Goal: Information Seeking & Learning: Learn about a topic

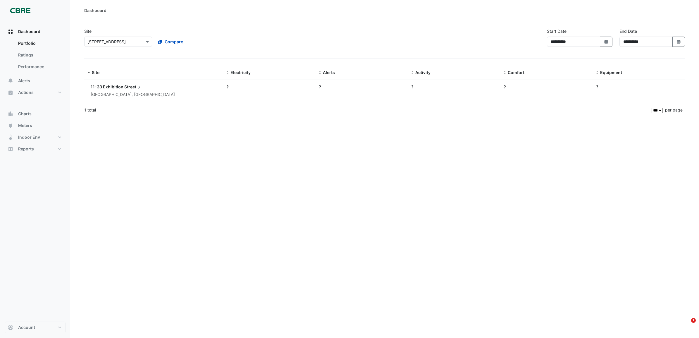
select select "***"
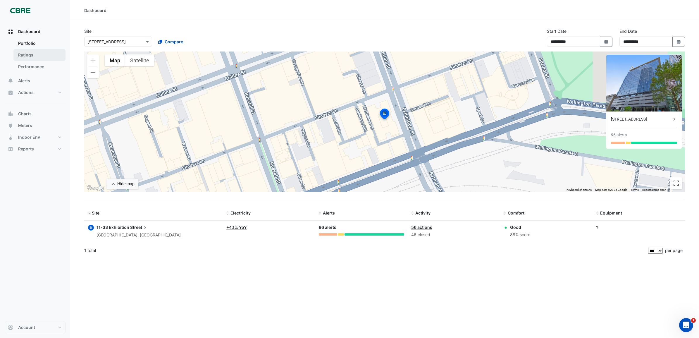
click at [39, 53] on link "Ratings" at bounding box center [39, 55] width 52 height 12
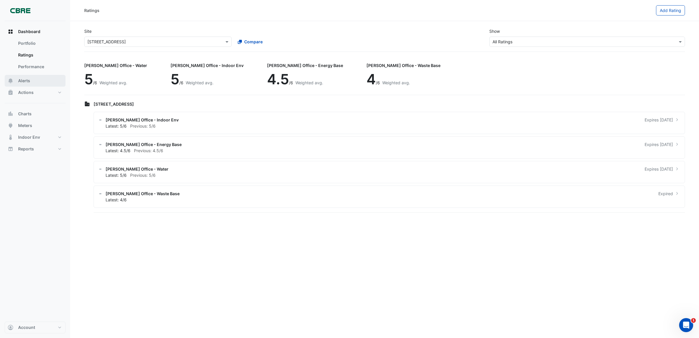
click at [38, 84] on button "Alerts" at bounding box center [35, 81] width 61 height 12
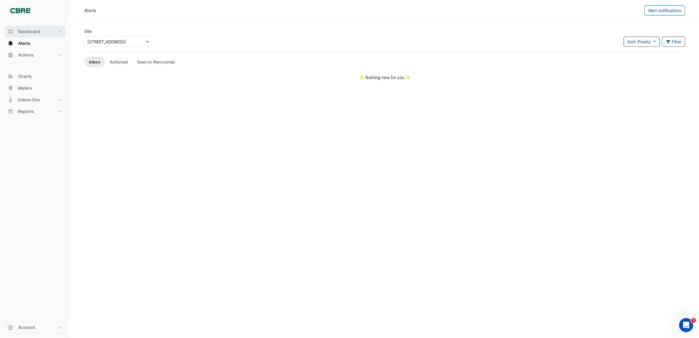
click at [42, 33] on button "Dashboard" at bounding box center [35, 32] width 61 height 12
select select "***"
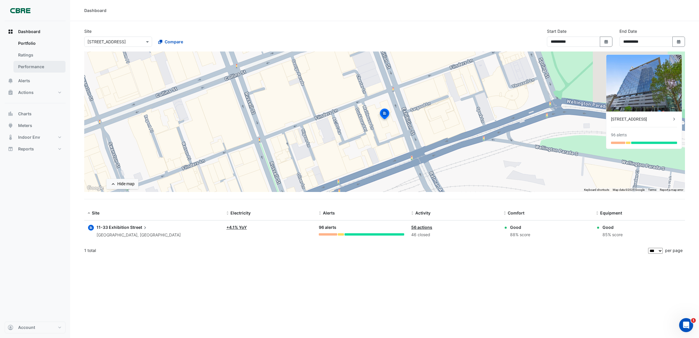
click at [41, 65] on link "Performance" at bounding box center [39, 67] width 52 height 12
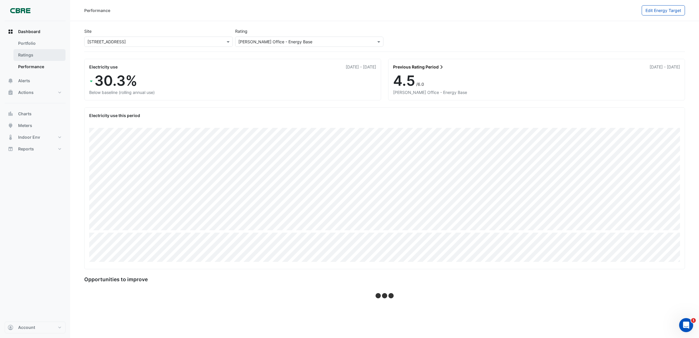
click at [44, 56] on link "Ratings" at bounding box center [39, 55] width 52 height 12
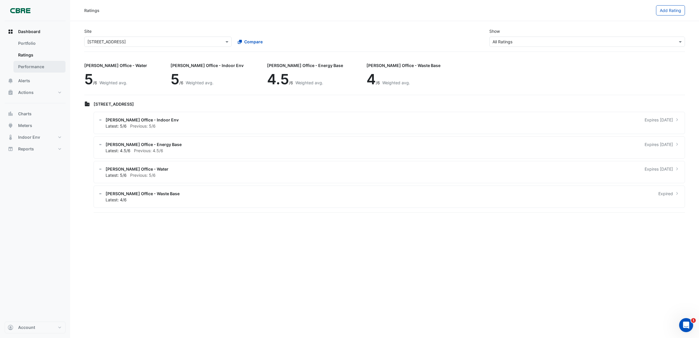
click at [47, 66] on link "Performance" at bounding box center [39, 67] width 52 height 12
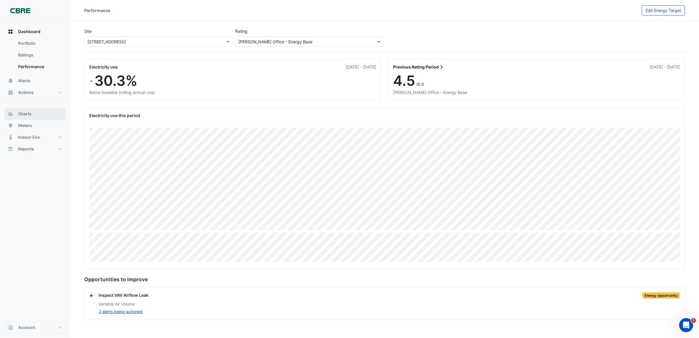
click at [41, 116] on button "Charts" at bounding box center [35, 114] width 61 height 12
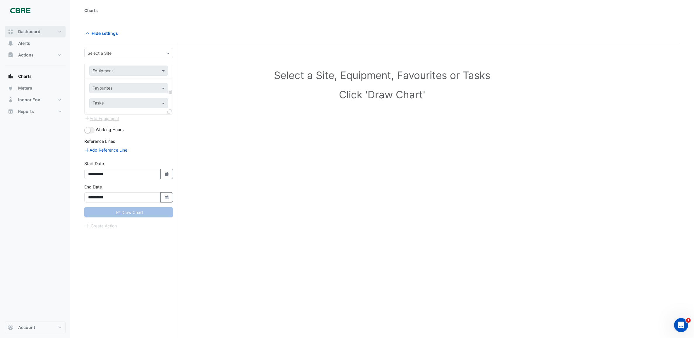
click at [24, 33] on span "Dashboard" at bounding box center [29, 32] width 22 height 6
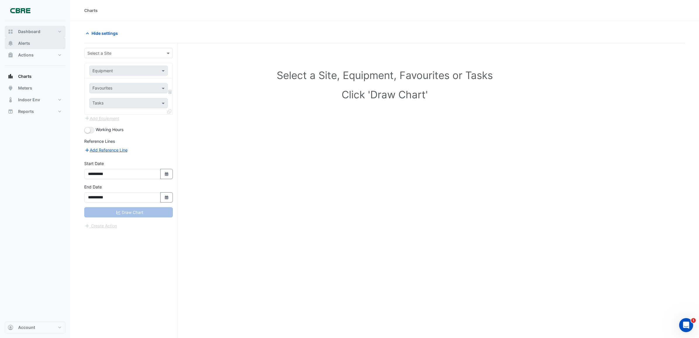
select select "***"
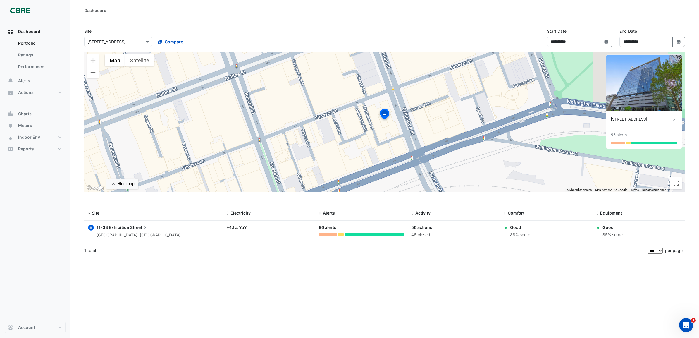
click at [237, 226] on link "+ 4.1% YoY" at bounding box center [236, 227] width 20 height 5
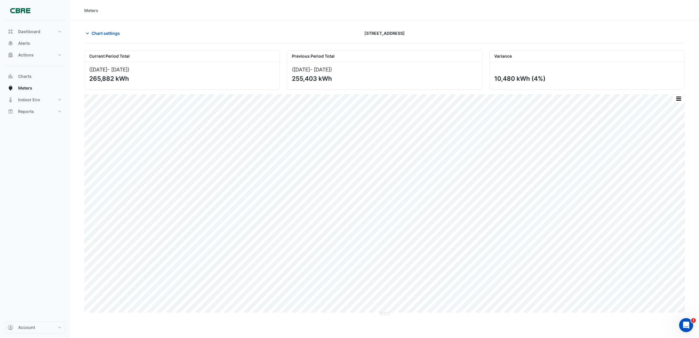
click at [107, 39] on div "Chart settings [STREET_ADDRESS]" at bounding box center [384, 35] width 601 height 15
click at [111, 35] on span "Chart settings" at bounding box center [106, 33] width 28 height 6
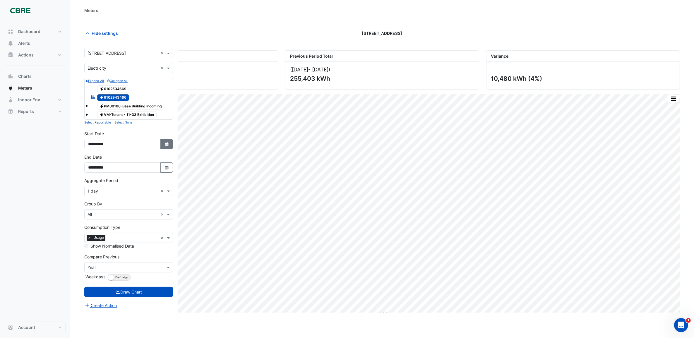
click at [170, 147] on button "Select Date" at bounding box center [166, 144] width 13 height 10
select select "*"
select select "****"
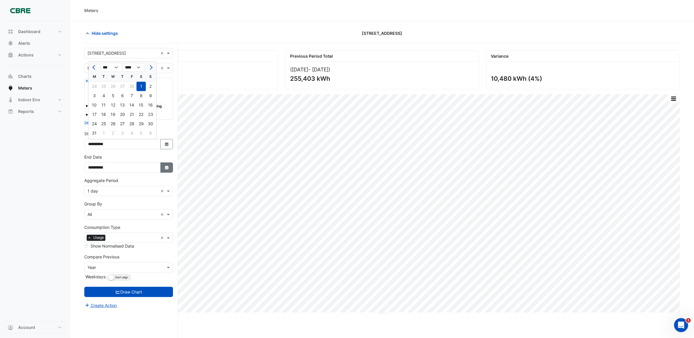
click at [167, 171] on button "Select Date" at bounding box center [166, 167] width 13 height 10
click at [136, 92] on select "**** **** **** **** **** **** **** **** **** **** ****" at bounding box center [133, 90] width 22 height 9
click at [119, 92] on select "*** *** *** *** *** *** *** *** *** ***" at bounding box center [111, 90] width 22 height 9
select select "*"
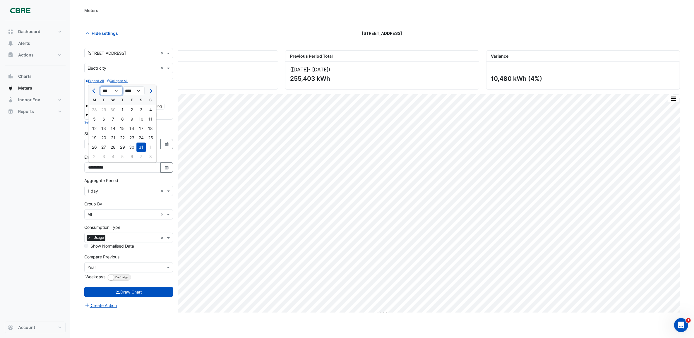
click at [100, 86] on select "*** *** *** *** *** *** *** *** *** ***" at bounding box center [111, 90] width 22 height 9
click at [107, 143] on div "30" at bounding box center [103, 146] width 9 height 9
type input "**********"
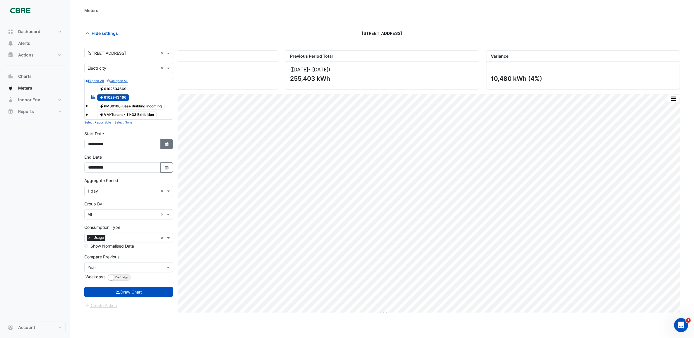
click at [163, 145] on button "Select Date" at bounding box center [166, 144] width 13 height 10
select select "*"
select select "****"
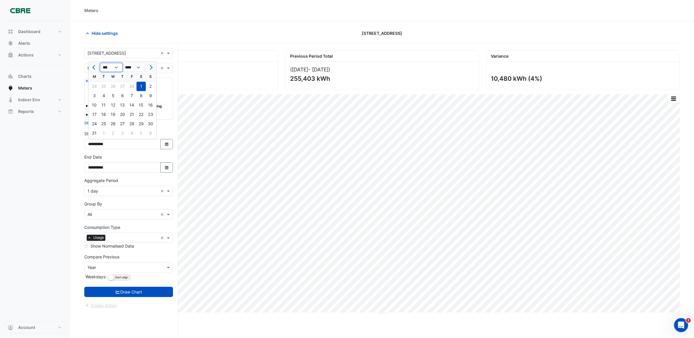
click at [109, 67] on select "*** *** *** *** *** *** *** *** ***" at bounding box center [111, 67] width 22 height 9
select select "*"
click at [100, 63] on select "*** *** *** *** *** *** *** *** ***" at bounding box center [111, 67] width 22 height 9
click at [93, 84] on div "1" at bounding box center [94, 86] width 9 height 9
type input "**********"
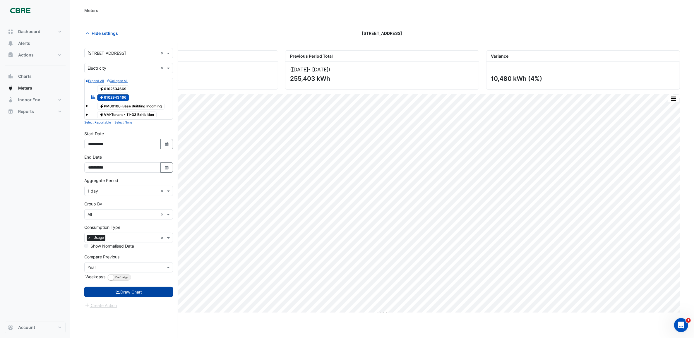
click at [117, 291] on icon "submit" at bounding box center [117, 292] width 5 height 4
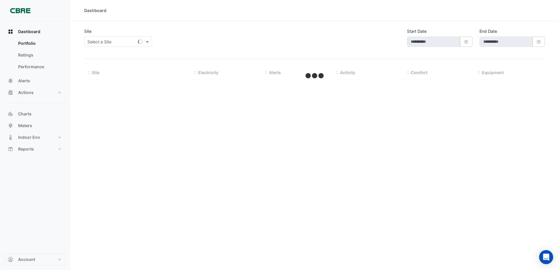
select select "***"
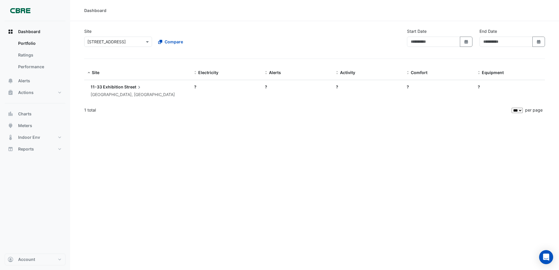
type input "**********"
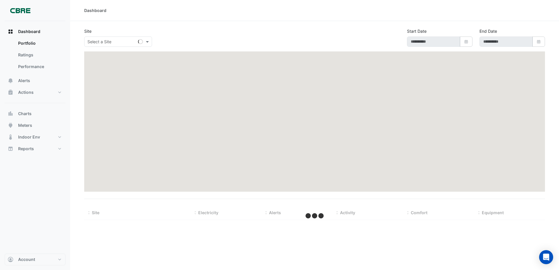
type input "**********"
select select "***"
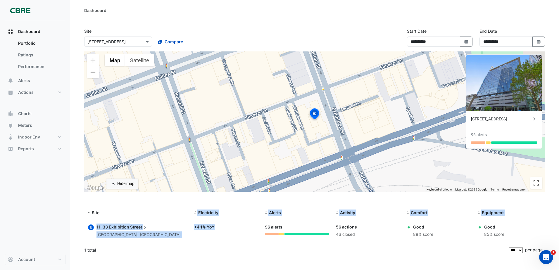
drag, startPoint x: 157, startPoint y: 208, endPoint x: 236, endPoint y: 234, distance: 82.9
click at [236, 234] on div "Site Electricity Alerts Activity [GEOGRAPHIC_DATA] Equipment Site: 11-33 Exhibi…" at bounding box center [314, 231] width 461 height 51
drag, startPoint x: 236, startPoint y: 234, endPoint x: 242, endPoint y: 238, distance: 7.8
click at [240, 238] on datatable-body-cell "Electricity: + 4.1% YoY" at bounding box center [226, 231] width 71 height 21
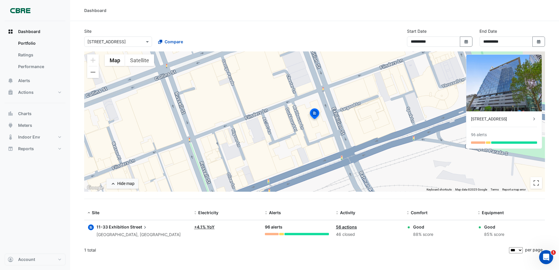
click at [232, 35] on div "**********" at bounding box center [315, 39] width 468 height 23
drag, startPoint x: 32, startPoint y: 112, endPoint x: 35, endPoint y: 115, distance: 5.0
click at [32, 111] on button "Charts" at bounding box center [35, 114] width 61 height 12
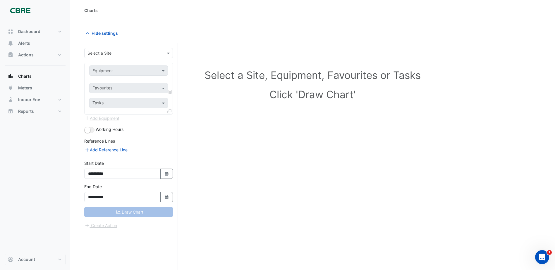
click at [109, 53] on input "text" at bounding box center [122, 53] width 71 height 6
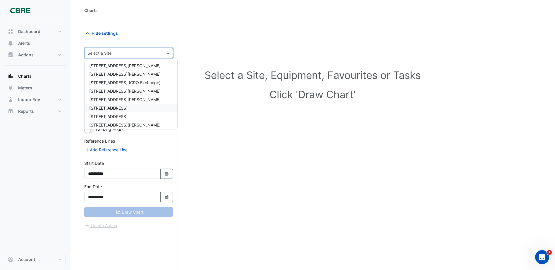
click at [107, 107] on span "[STREET_ADDRESS]" at bounding box center [108, 108] width 38 height 5
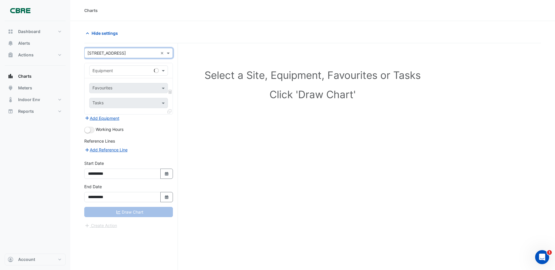
click at [115, 73] on div "Equipment" at bounding box center [121, 71] width 62 height 6
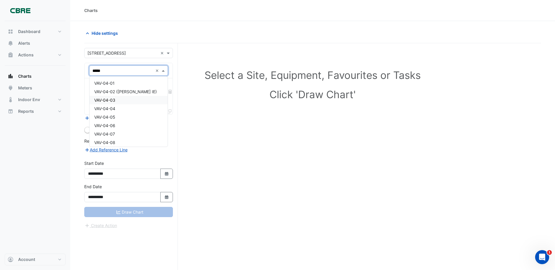
type input "******"
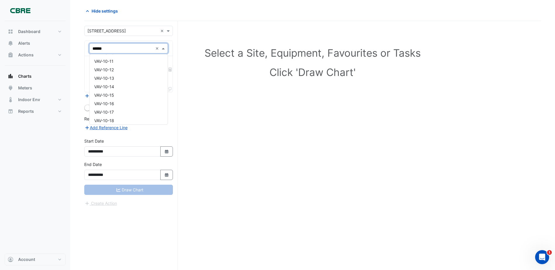
scroll to position [146, 0]
click at [130, 85] on div "VAV-10-21" at bounding box center [129, 84] width 78 height 8
click at [111, 70] on div at bounding box center [125, 67] width 66 height 8
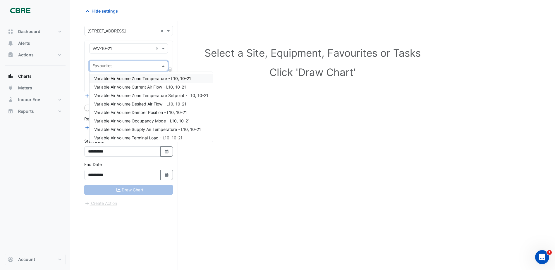
click at [115, 80] on span "Variable Air Volume Zone Temperature - L10, 10-21" at bounding box center [142, 78] width 97 height 5
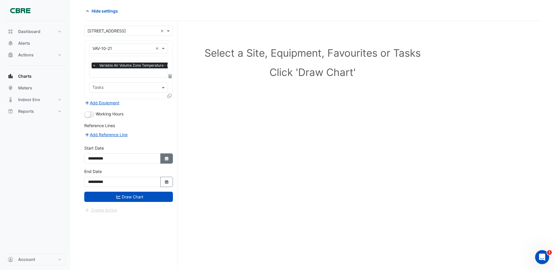
click at [166, 159] on icon "button" at bounding box center [167, 159] width 4 height 4
select select "*"
select select "****"
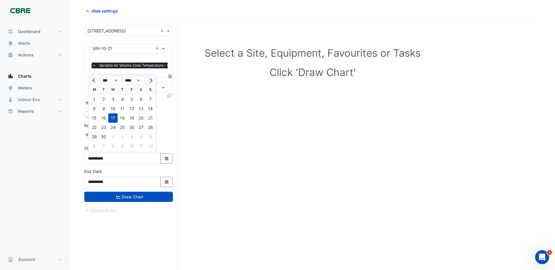
click at [94, 138] on div "29" at bounding box center [94, 136] width 9 height 9
type input "**********"
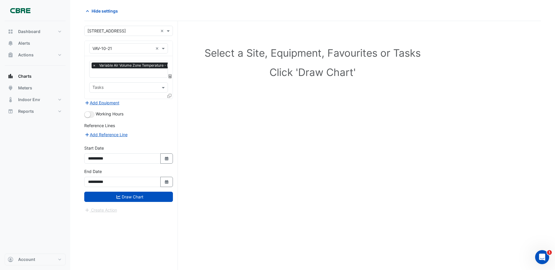
drag, startPoint x: 173, startPoint y: 181, endPoint x: 154, endPoint y: 178, distance: 18.9
click at [172, 181] on div "**********" at bounding box center [129, 180] width 96 height 23
drag, startPoint x: 165, startPoint y: 180, endPoint x: 142, endPoint y: 176, distance: 23.5
click at [165, 180] on icon "button" at bounding box center [167, 182] width 4 height 4
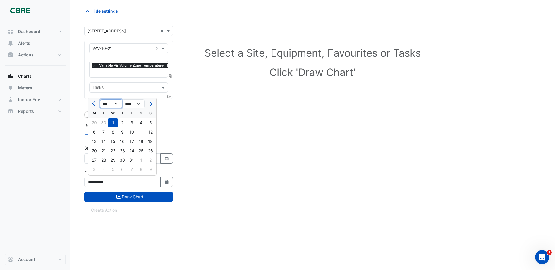
click at [112, 104] on select "*** *** *** ***" at bounding box center [111, 103] width 22 height 9
select select "*"
click at [100, 99] on select "*** *** *** ***" at bounding box center [111, 103] width 22 height 9
click at [97, 161] on div "29" at bounding box center [94, 160] width 9 height 9
type input "**********"
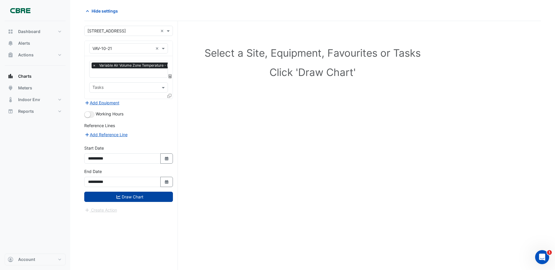
click at [129, 196] on button "Draw Chart" at bounding box center [128, 197] width 89 height 10
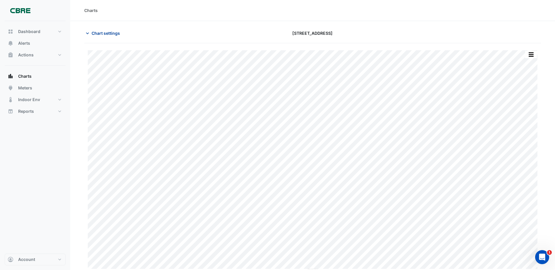
click at [114, 29] on button "Chart settings" at bounding box center [103, 33] width 39 height 10
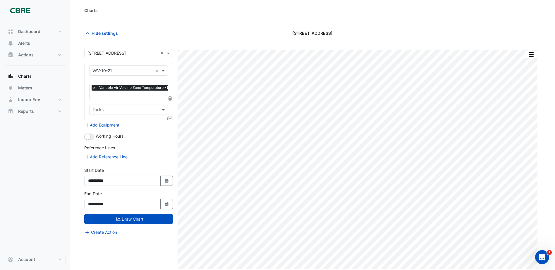
click at [125, 87] on span "Variable Air Volume Zone Temperature - L10, 10-21" at bounding box center [142, 88] width 88 height 6
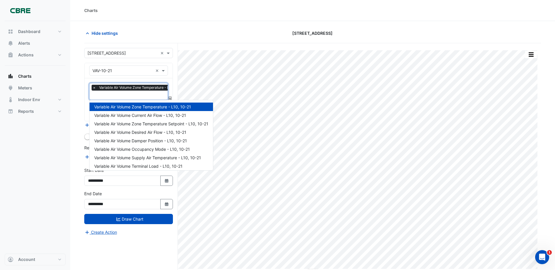
scroll to position [0, 3]
click at [114, 72] on input "text" at bounding box center [122, 71] width 61 height 6
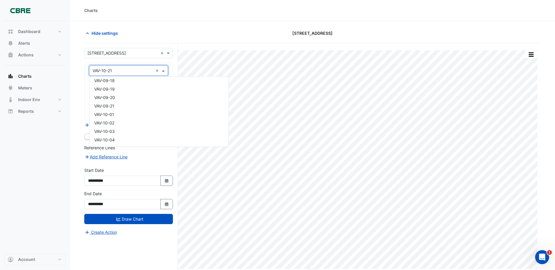
scroll to position [2410, 0]
click at [126, 100] on div "VAV-10-06" at bounding box center [159, 100] width 139 height 8
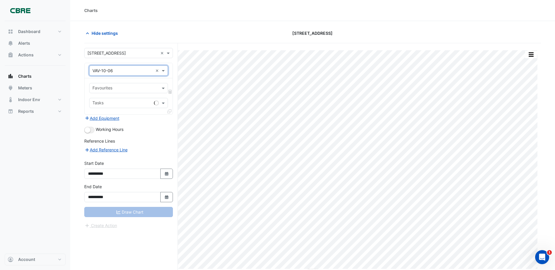
click at [126, 90] on input "text" at bounding box center [125, 89] width 66 height 6
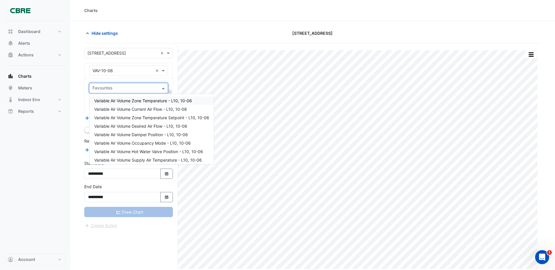
click at [114, 89] on input "text" at bounding box center [125, 89] width 66 height 6
click at [128, 99] on span "Variable Air Volume Zone Temperature - L10, 10-06" at bounding box center [143, 100] width 98 height 5
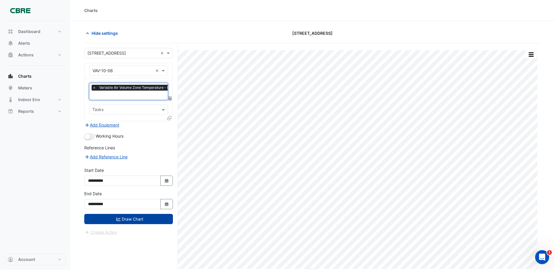
click at [140, 217] on button "Draw Chart" at bounding box center [128, 219] width 89 height 10
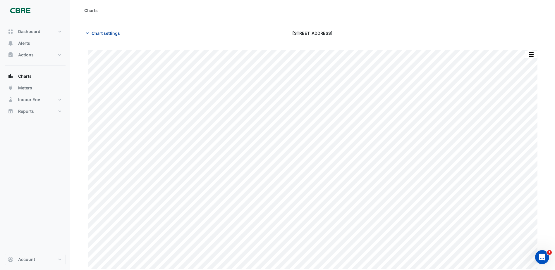
click at [105, 36] on button "Chart settings" at bounding box center [103, 33] width 39 height 10
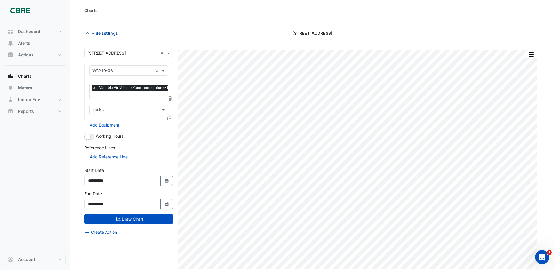
click at [105, 36] on span "Hide settings" at bounding box center [105, 33] width 26 height 6
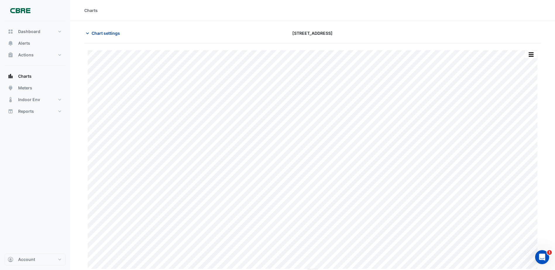
click at [113, 39] on div "Chart settings 11-33 Exhibition Street" at bounding box center [312, 35] width 457 height 15
click at [114, 36] on span "Chart settings" at bounding box center [106, 33] width 28 height 6
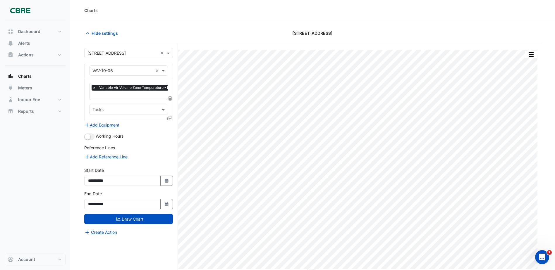
click at [125, 93] on input "text" at bounding box center [140, 96] width 96 height 6
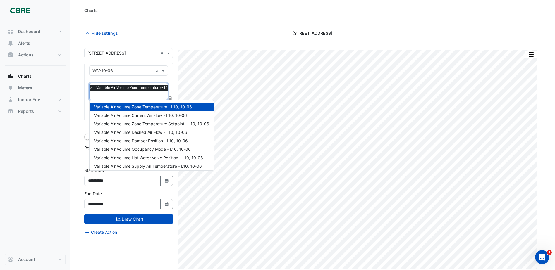
click at [125, 93] on input "text" at bounding box center [138, 96] width 96 height 6
click at [133, 40] on div "Hide settings 11-33 Exhibition Street" at bounding box center [312, 35] width 457 height 15
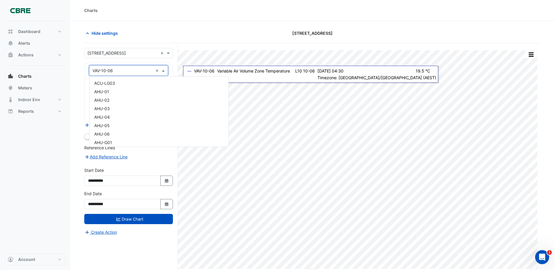
click at [106, 70] on input "text" at bounding box center [122, 71] width 61 height 6
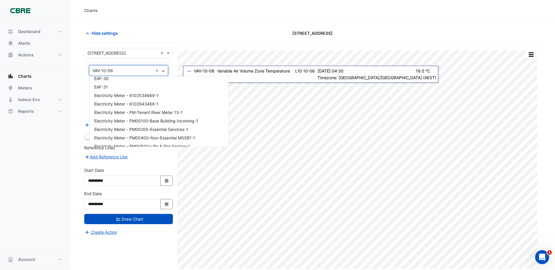
scroll to position [0, 0]
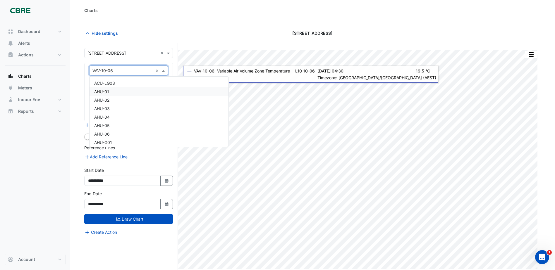
drag, startPoint x: 111, startPoint y: 93, endPoint x: 111, endPoint y: 99, distance: 6.7
click at [111, 93] on div "AHU-01" at bounding box center [159, 91] width 139 height 8
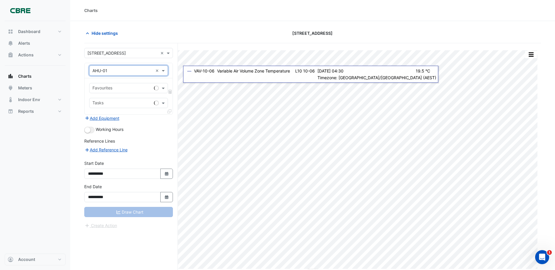
click at [111, 99] on div "Tasks" at bounding box center [121, 103] width 62 height 9
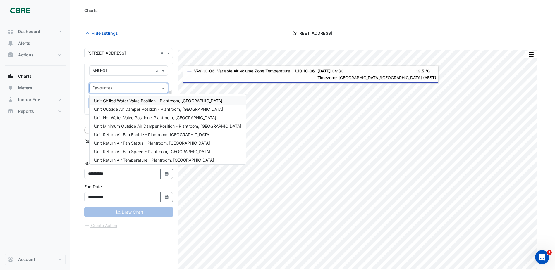
click at [119, 86] on input "text" at bounding box center [125, 89] width 66 height 6
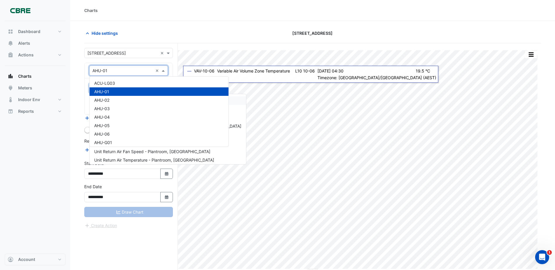
click at [111, 70] on input "text" at bounding box center [122, 71] width 61 height 6
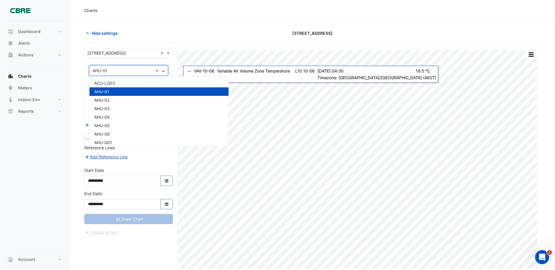
click at [111, 71] on input "text" at bounding box center [122, 71] width 61 height 6
click at [99, 64] on div "× AHU-01 ×" at bounding box center [129, 70] width 88 height 15
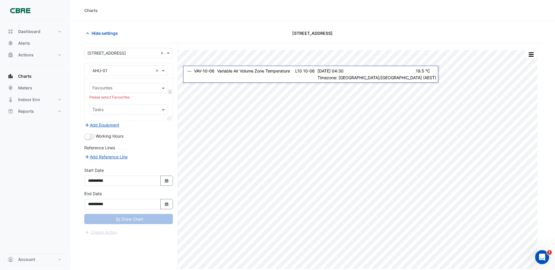
click at [111, 89] on input "text" at bounding box center [125, 89] width 66 height 6
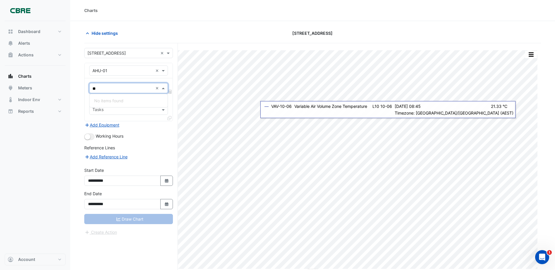
type input "*"
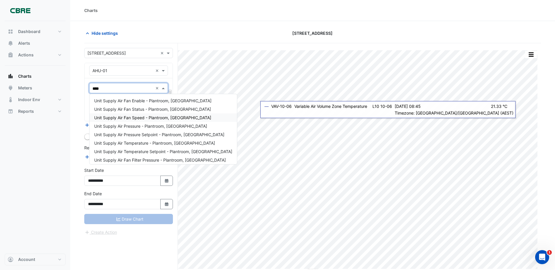
type input "*****"
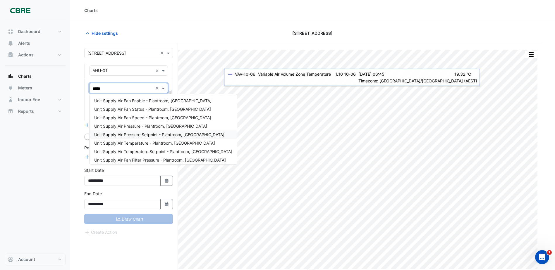
scroll to position [11, 0]
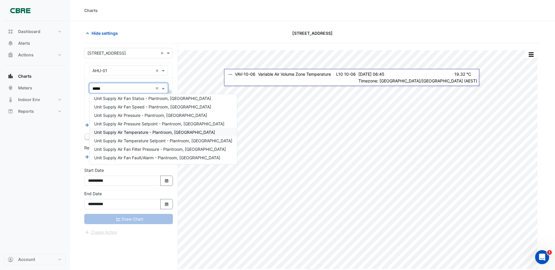
click at [169, 135] on div "Unit Supply Air Temperature - Plantroom, South East" at bounding box center [163, 132] width 147 height 8
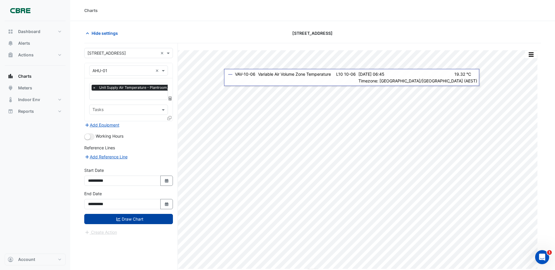
click at [134, 220] on button "Draw Chart" at bounding box center [128, 219] width 89 height 10
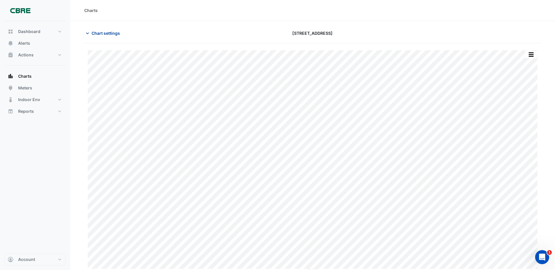
click at [90, 37] on button "Chart settings" at bounding box center [103, 33] width 39 height 10
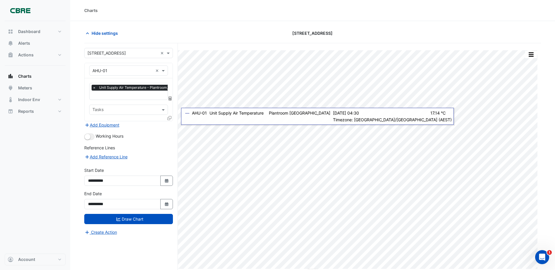
click at [166, 118] on div "× Unit Supply Air Temperature - Plantroom, South East × Tasks" at bounding box center [129, 99] width 88 height 43
click at [169, 119] on icon at bounding box center [169, 118] width 4 height 4
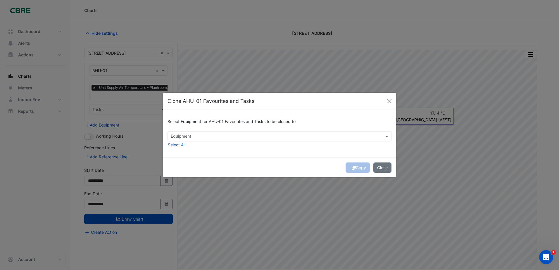
click at [214, 132] on div "Select Equipment for AHU-01 Favourites and Tasks to be cloned to Equipment Sele…" at bounding box center [279, 134] width 233 height 48
drag, startPoint x: 214, startPoint y: 132, endPoint x: 212, endPoint y: 135, distance: 3.5
click at [212, 135] on input "text" at bounding box center [276, 137] width 211 height 6
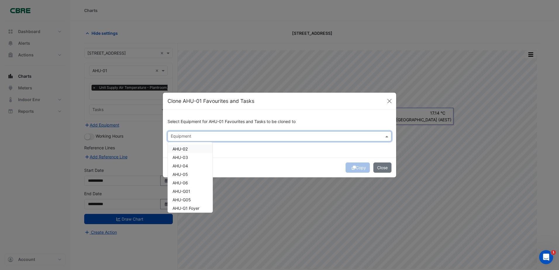
click at [206, 141] on div "Equipment" at bounding box center [280, 136] width 224 height 10
click at [197, 146] on div "AHU-02" at bounding box center [190, 149] width 45 height 8
click at [191, 157] on div "AHU-03" at bounding box center [190, 157] width 45 height 8
click at [187, 165] on span "AHU-04" at bounding box center [181, 166] width 16 height 5
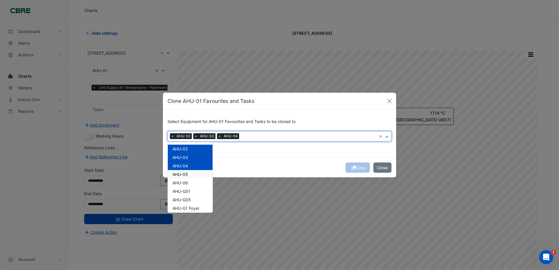
drag, startPoint x: 188, startPoint y: 174, endPoint x: 186, endPoint y: 182, distance: 7.8
click at [188, 175] on span "AHU-05" at bounding box center [181, 174] width 16 height 5
click at [185, 186] on div "AHU-06" at bounding box center [190, 183] width 45 height 8
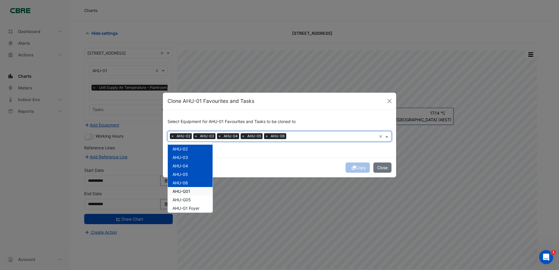
click at [300, 153] on div "Select Equipment for AHU-01 Favourites and Tasks to be cloned to × AHU-02 × AHU…" at bounding box center [279, 134] width 233 height 48
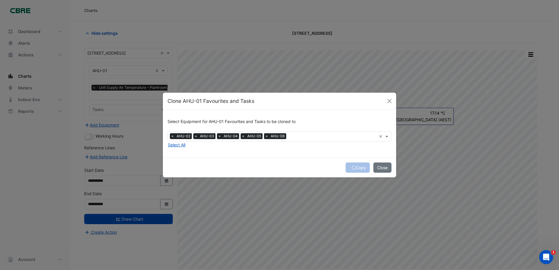
click at [356, 169] on div "Copy Close" at bounding box center [279, 168] width 233 height 20
click at [350, 170] on button "Copy" at bounding box center [358, 168] width 24 height 10
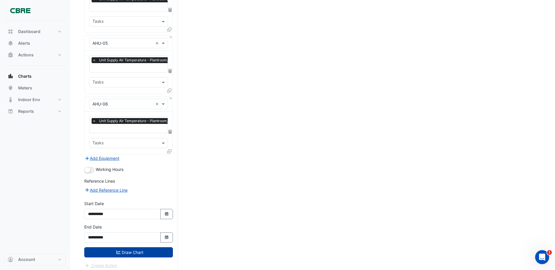
click at [135, 250] on button "Draw Chart" at bounding box center [128, 253] width 89 height 10
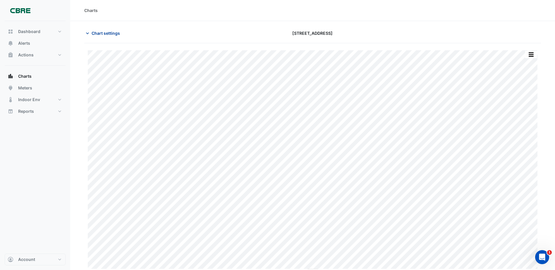
click at [109, 34] on span "Chart settings" at bounding box center [106, 33] width 28 height 6
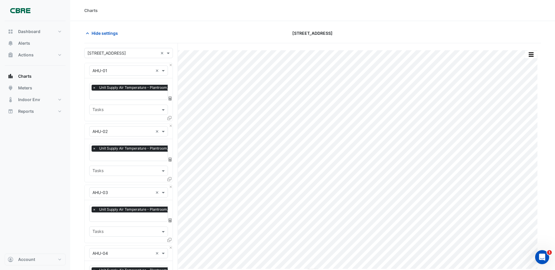
click at [131, 96] on input "text" at bounding box center [150, 96] width 116 height 6
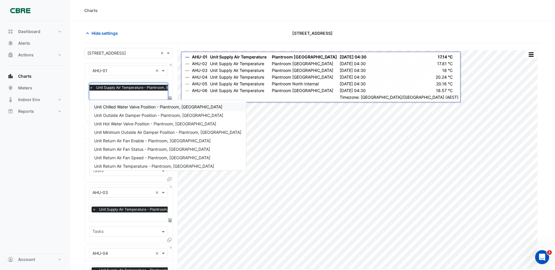
click at [145, 92] on div "× Unit Supply Air Temperature - Plantroom, South East" at bounding box center [147, 88] width 116 height 7
click at [93, 88] on span "×" at bounding box center [91, 88] width 5 height 6
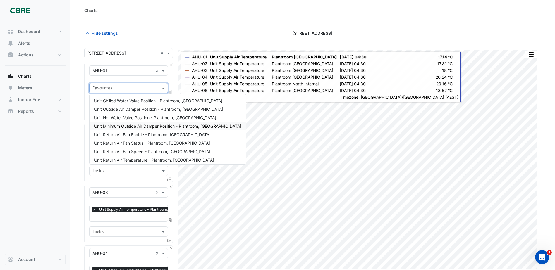
click at [67, 149] on nav "Dashboard Portfolio Ratings Performance Alerts Actions Site Manager Charts" at bounding box center [35, 135] width 70 height 270
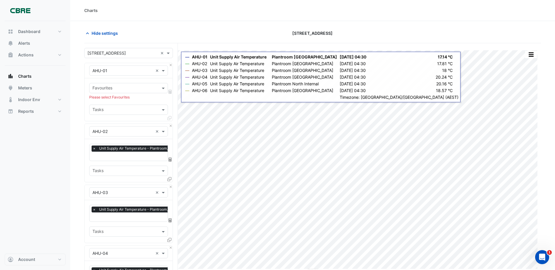
click at [92, 148] on span "×" at bounding box center [94, 149] width 5 height 6
click at [93, 209] on span "×" at bounding box center [94, 210] width 5 height 6
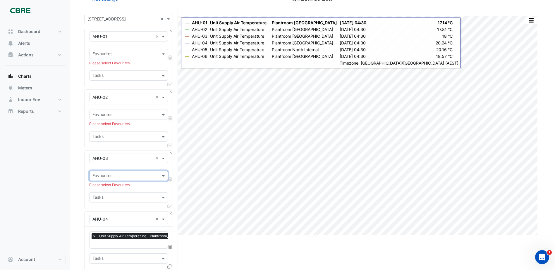
scroll to position [88, 0]
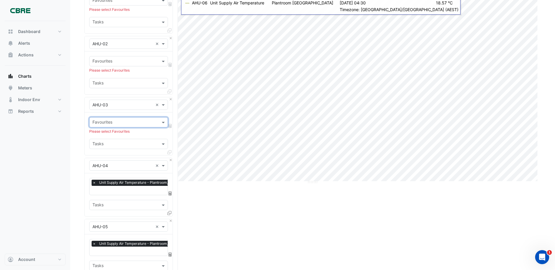
click at [94, 183] on span "×" at bounding box center [94, 183] width 5 height 6
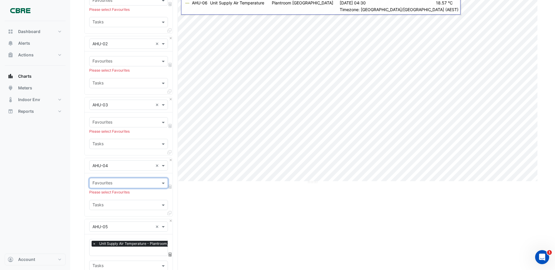
click at [93, 245] on span "×" at bounding box center [94, 244] width 5 height 6
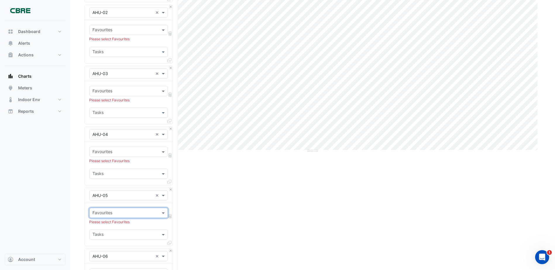
scroll to position [176, 0]
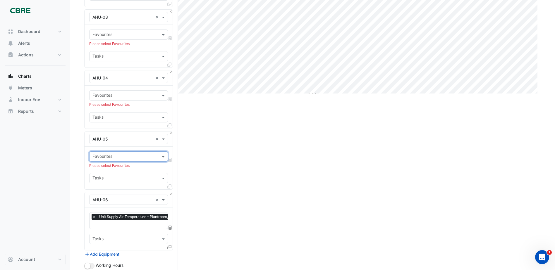
click at [94, 217] on span "×" at bounding box center [94, 217] width 5 height 6
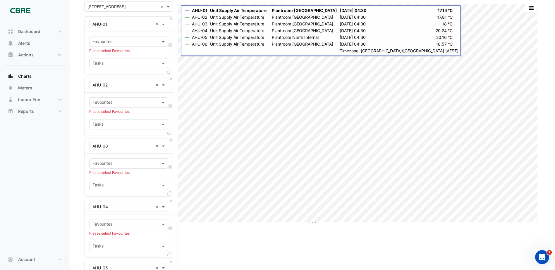
scroll to position [0, 0]
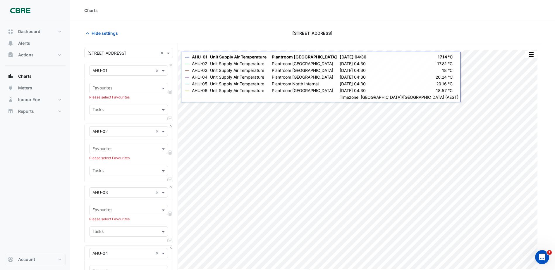
click at [119, 109] on input "text" at bounding box center [125, 110] width 66 height 6
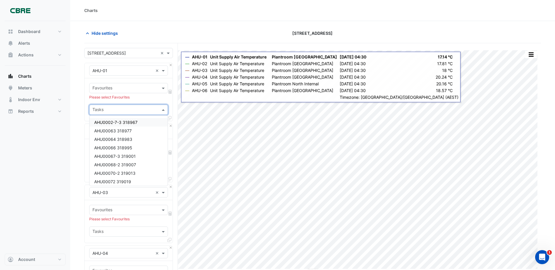
click at [117, 86] on input "text" at bounding box center [125, 89] width 66 height 6
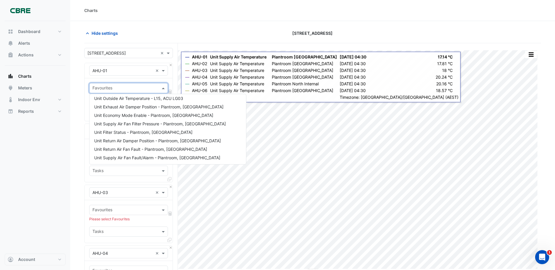
scroll to position [109, 0]
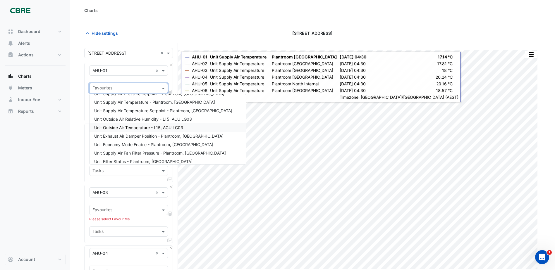
click at [137, 129] on span "Unit Outside Air Temperature - L15, ACU LG03" at bounding box center [138, 127] width 89 height 5
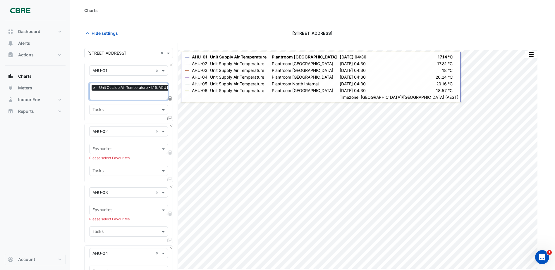
click at [68, 181] on nav "Dashboard Portfolio Ratings Performance Alerts Actions Site Manager Charts" at bounding box center [35, 135] width 70 height 270
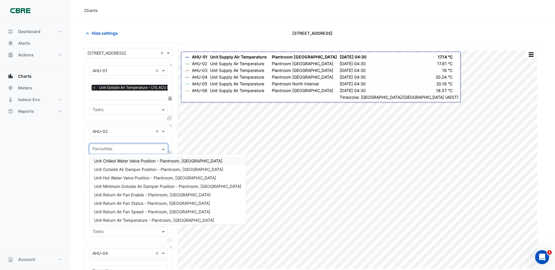
click at [124, 150] on input "text" at bounding box center [125, 150] width 66 height 6
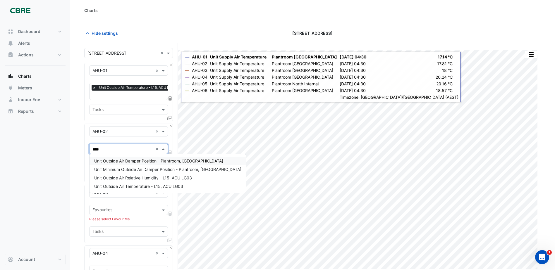
type input "*****"
click at [130, 187] on span "Unit Outside Air Temperature - L15, ACU LG03" at bounding box center [138, 186] width 89 height 5
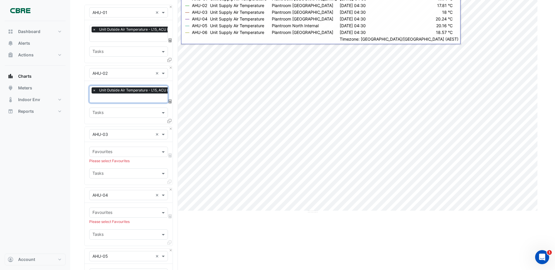
scroll to position [59, 0]
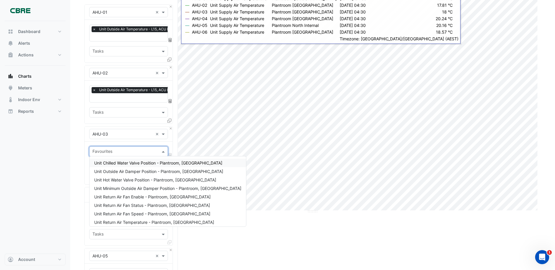
click at [122, 152] on input "text" at bounding box center [125, 152] width 66 height 6
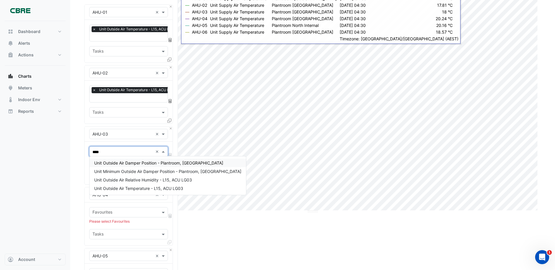
type input "*****"
click at [124, 188] on span "Unit Outside Air Temperature - L15, ACU LG03" at bounding box center [138, 188] width 89 height 5
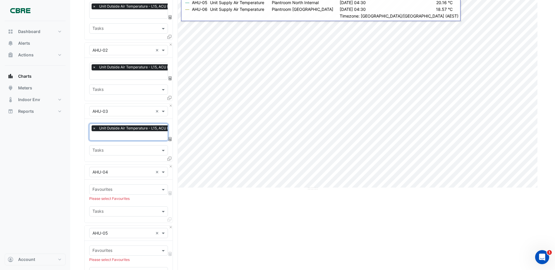
scroll to position [117, 0]
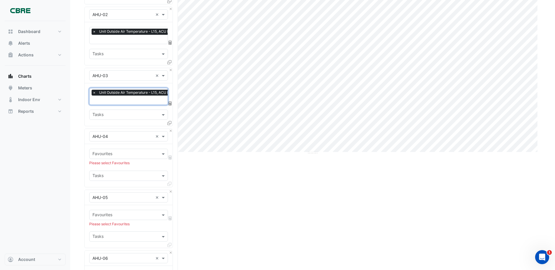
click at [121, 153] on input "text" at bounding box center [125, 155] width 66 height 6
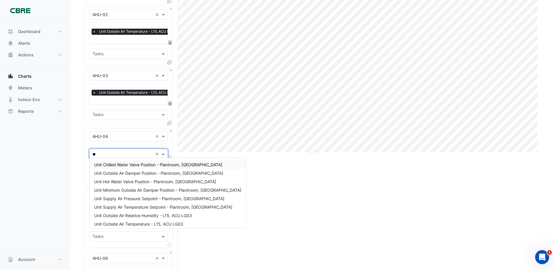
type input "***"
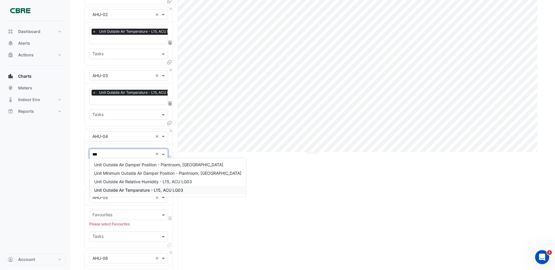
click at [171, 194] on div "Unit Outside Air Temperature - L15, ACU LG03" at bounding box center [168, 190] width 157 height 8
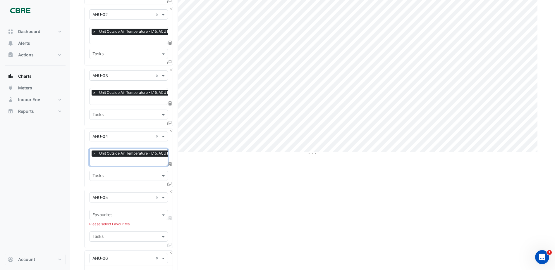
click at [128, 214] on input "text" at bounding box center [125, 216] width 66 height 6
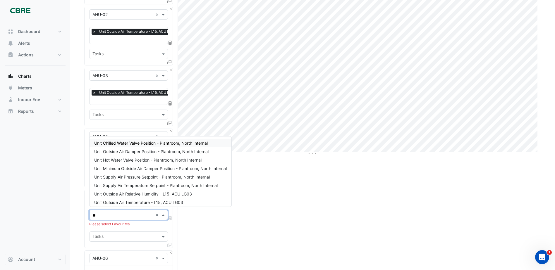
type input "***"
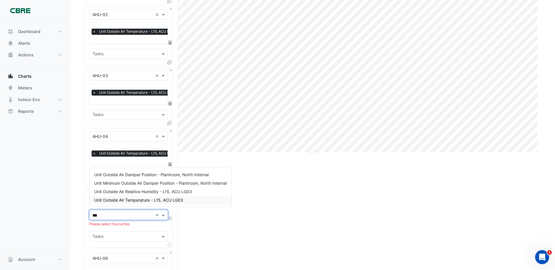
click at [115, 202] on span "Unit Outside Air Temperature - L15, ACU LG03" at bounding box center [138, 200] width 89 height 5
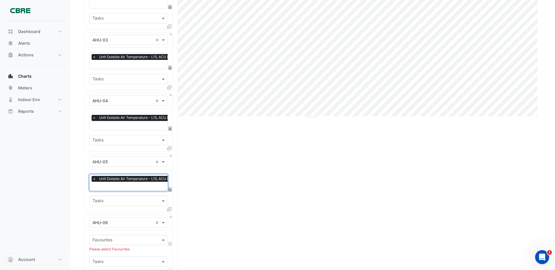
scroll to position [205, 0]
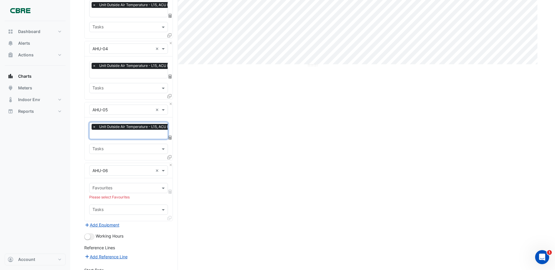
click at [116, 188] on input "text" at bounding box center [125, 189] width 66 height 6
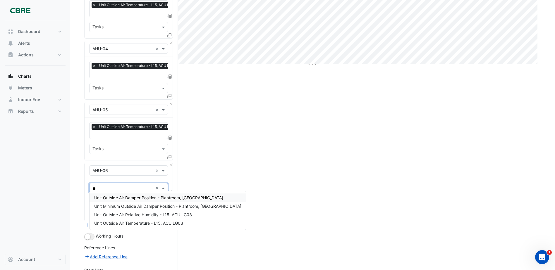
type input "***"
click at [132, 220] on div "Unit Outside Air Temperature - L15, ACU LG03" at bounding box center [168, 223] width 157 height 8
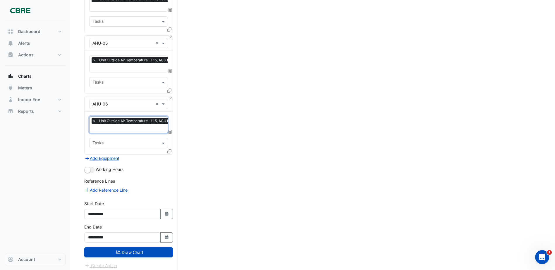
click at [133, 249] on button "Draw Chart" at bounding box center [128, 253] width 89 height 10
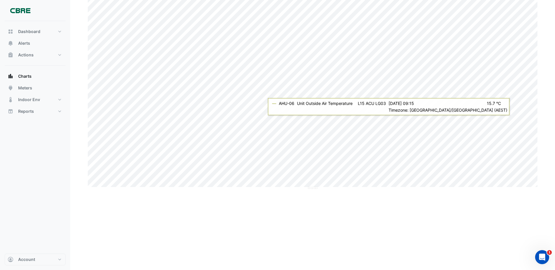
scroll to position [8, 0]
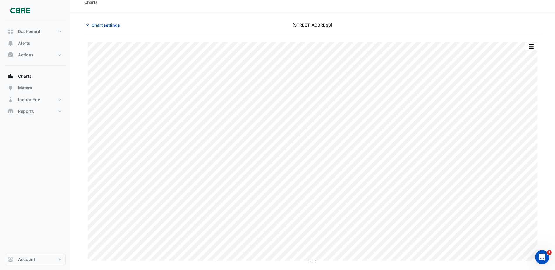
click at [106, 25] on span "Chart settings" at bounding box center [106, 25] width 28 height 6
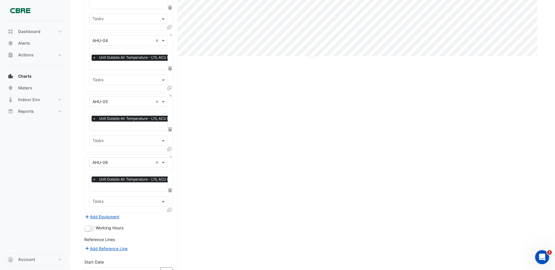
scroll to position [0, 0]
click at [130, 188] on div "× Unit Outside Air Temperature - L15, ACU LG03 ×" at bounding box center [128, 183] width 79 height 17
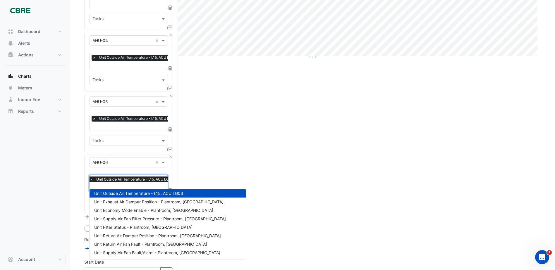
scroll to position [0, 3]
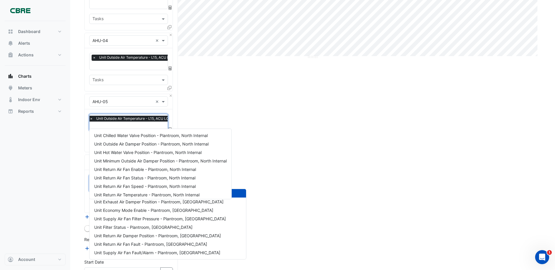
click at [132, 126] on input "text" at bounding box center [133, 127] width 87 height 6
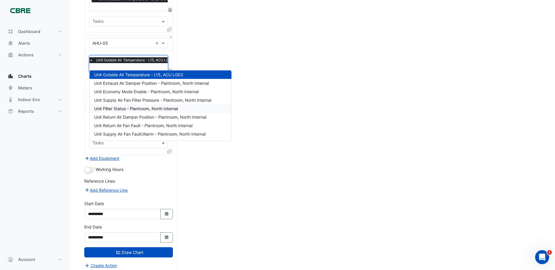
click at [337, 212] on div "Print Save as JPEG Save as PNG Pivot Data Table Export CSV - Flat Export CSV - …" at bounding box center [312, 23] width 457 height 502
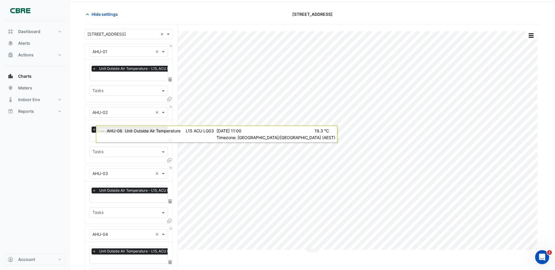
scroll to position [0, 0]
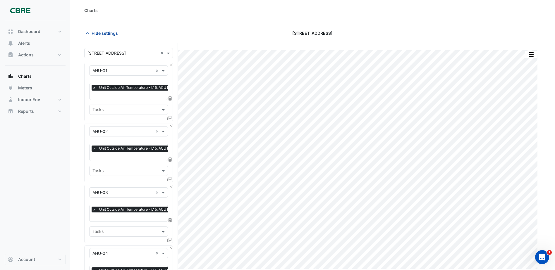
click at [107, 37] on button "Hide settings" at bounding box center [102, 33] width 37 height 10
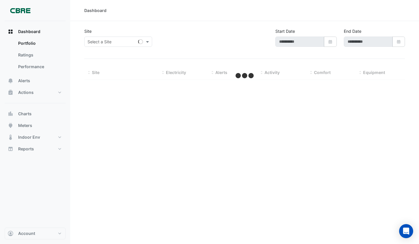
type input "**********"
select select "***"
